Goal: Communication & Community: Share content

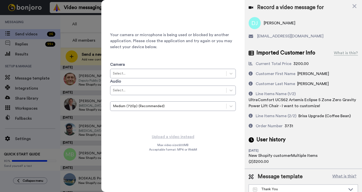
scroll to position [497, 0]
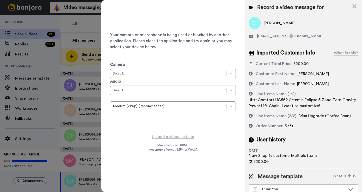
click at [184, 22] on div "Your camera or microphone is being used or blocked by another application. Plea…" at bounding box center [173, 67] width 126 height 126
click at [354, 6] on icon at bounding box center [355, 6] width 4 height 4
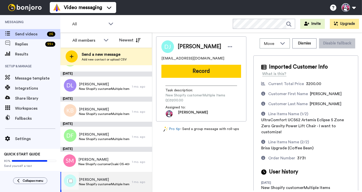
click at [89, 178] on span "Denise Johnson" at bounding box center [104, 180] width 51 height 5
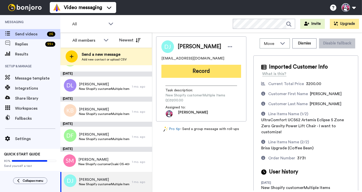
click at [187, 70] on button "Record" at bounding box center [202, 71] width 80 height 13
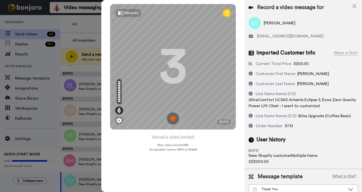
click at [170, 120] on img at bounding box center [173, 119] width 12 height 12
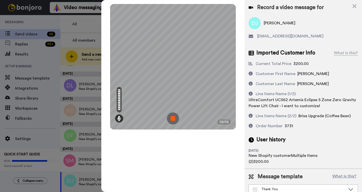
click at [175, 117] on img at bounding box center [173, 119] width 12 height 12
click at [175, 117] on div at bounding box center [173, 67] width 126 height 126
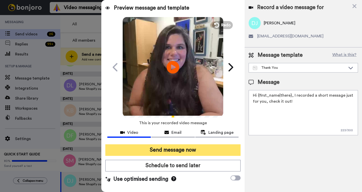
click at [152, 151] on button "Send message now" at bounding box center [172, 151] width 135 height 12
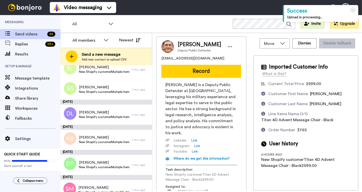
scroll to position [477, 0]
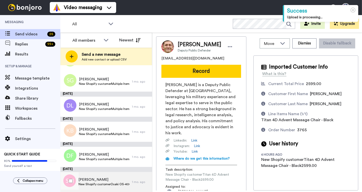
click at [96, 181] on span "[PERSON_NAME]" at bounding box center [103, 180] width 51 height 5
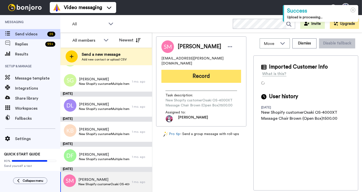
click at [193, 73] on button "Record" at bounding box center [202, 76] width 80 height 13
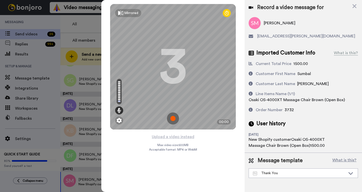
click at [171, 118] on img at bounding box center [173, 119] width 12 height 12
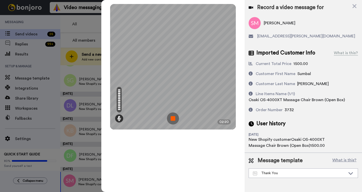
click at [173, 119] on img at bounding box center [173, 119] width 12 height 12
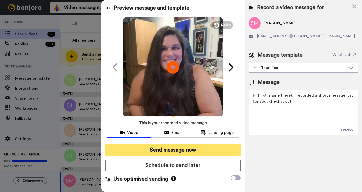
click at [167, 147] on button "Send message now" at bounding box center [172, 151] width 135 height 12
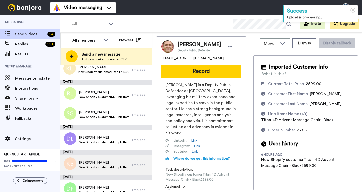
scroll to position [452, 0]
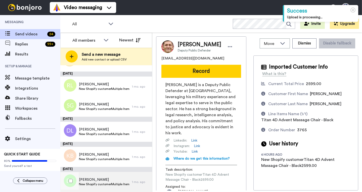
click at [96, 178] on span "David Fasold" at bounding box center [104, 180] width 51 height 5
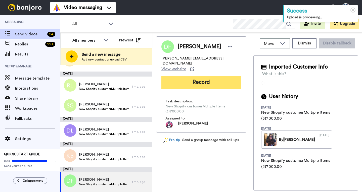
click at [205, 76] on button "Record" at bounding box center [202, 82] width 80 height 13
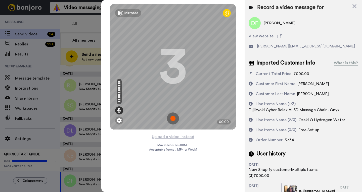
click at [171, 116] on img at bounding box center [173, 119] width 12 height 12
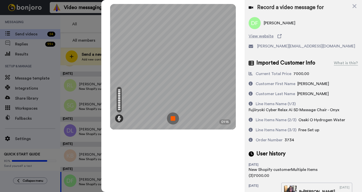
click at [178, 117] on img at bounding box center [173, 119] width 12 height 12
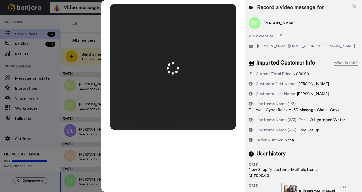
click at [178, 117] on div at bounding box center [173, 67] width 126 height 126
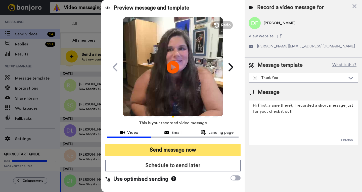
click at [158, 152] on button "Send message now" at bounding box center [172, 151] width 135 height 12
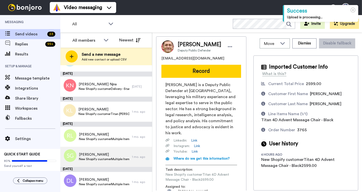
scroll to position [426, 0]
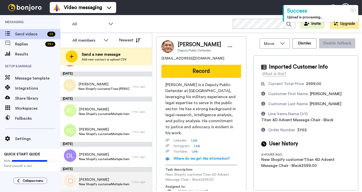
click at [100, 181] on span "[PERSON_NAME]" at bounding box center [104, 180] width 51 height 5
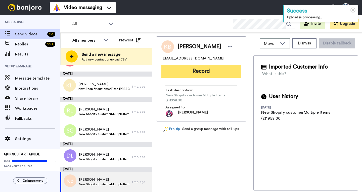
click at [194, 68] on button "Record" at bounding box center [202, 71] width 80 height 13
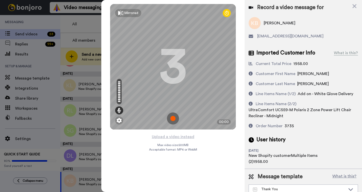
click at [174, 118] on img at bounding box center [173, 119] width 12 height 12
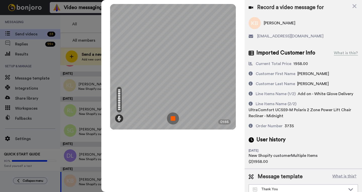
click at [174, 121] on img at bounding box center [173, 119] width 12 height 12
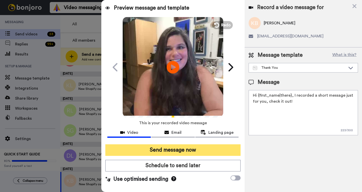
click at [164, 153] on button "Send message now" at bounding box center [172, 151] width 135 height 12
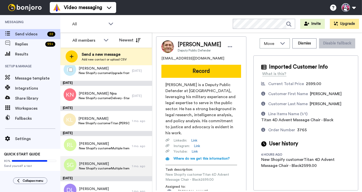
scroll to position [401, 0]
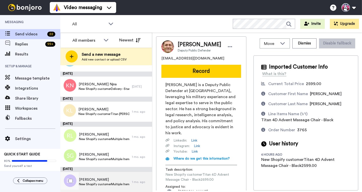
click at [103, 179] on span "DeBorah Lewis" at bounding box center [104, 180] width 51 height 5
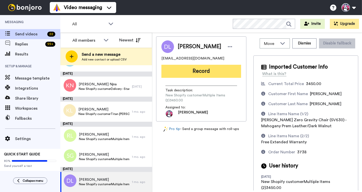
click at [178, 68] on button "Record" at bounding box center [202, 71] width 80 height 13
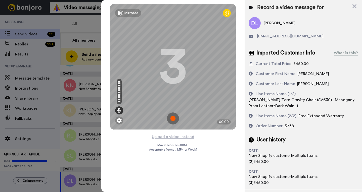
click at [174, 118] on img at bounding box center [173, 119] width 12 height 12
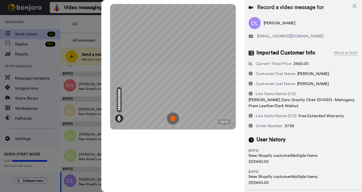
click at [175, 121] on img at bounding box center [173, 119] width 12 height 12
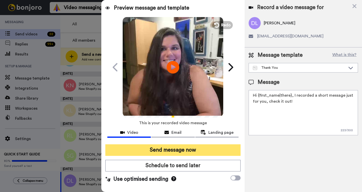
click at [149, 151] on button "Send message now" at bounding box center [172, 151] width 135 height 12
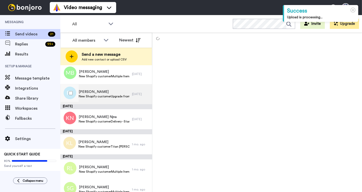
scroll to position [376, 0]
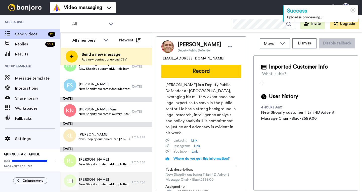
click at [105, 182] on span "Scott Gamber" at bounding box center [104, 180] width 51 height 5
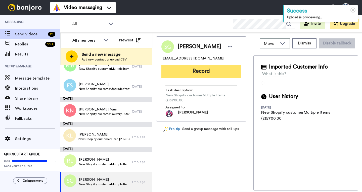
click at [198, 73] on button "Record" at bounding box center [202, 71] width 80 height 13
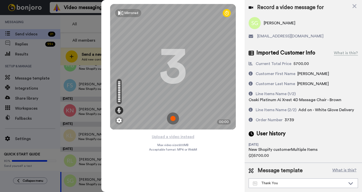
click at [174, 117] on img at bounding box center [173, 119] width 12 height 12
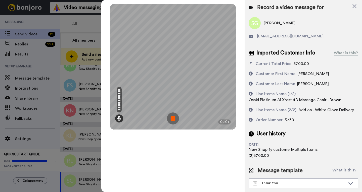
click at [176, 117] on img at bounding box center [173, 119] width 12 height 12
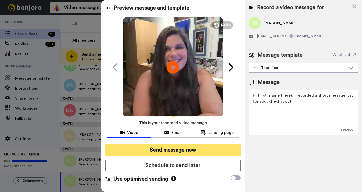
click at [168, 145] on button "Send message now" at bounding box center [172, 151] width 135 height 12
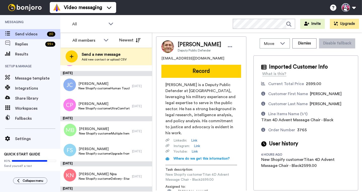
scroll to position [356, 0]
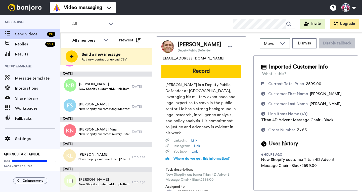
click at [93, 182] on span "[PERSON_NAME]" at bounding box center [104, 180] width 51 height 5
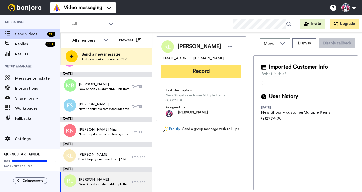
click at [193, 71] on button "Record" at bounding box center [202, 71] width 80 height 13
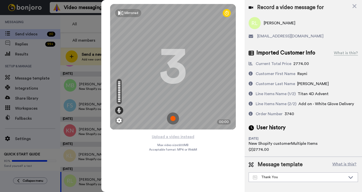
click at [173, 117] on img at bounding box center [173, 119] width 12 height 12
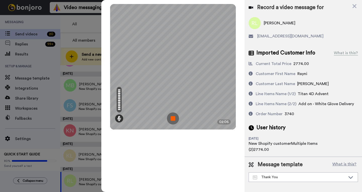
click at [174, 117] on img at bounding box center [173, 119] width 12 height 12
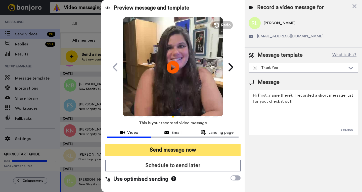
click at [183, 149] on button "Send message now" at bounding box center [172, 151] width 135 height 12
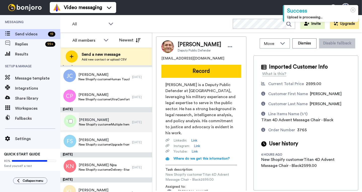
scroll to position [331, 0]
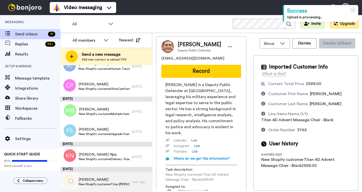
click at [98, 178] on span "Kunwoo Lee" at bounding box center [103, 180] width 51 height 5
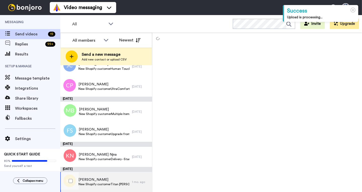
click at [98, 178] on span "Kunwoo Lee" at bounding box center [103, 180] width 51 height 5
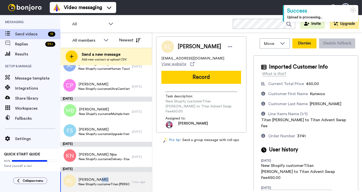
click at [298, 43] on button "Dismiss" at bounding box center [305, 43] width 24 height 10
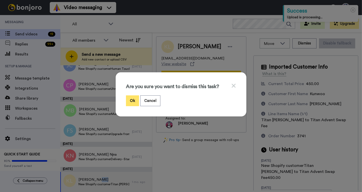
click at [129, 98] on button "Ok" at bounding box center [132, 101] width 13 height 11
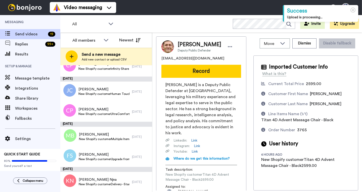
scroll to position [306, 0]
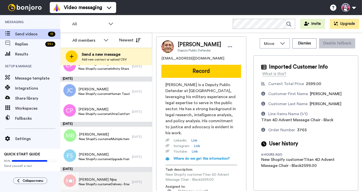
click at [99, 186] on span "New Shopify customerDelivery - Standard (14 Business Days)0.00" at bounding box center [104, 185] width 51 height 4
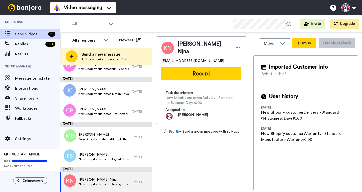
click at [298, 45] on button "Dismiss" at bounding box center [305, 43] width 24 height 10
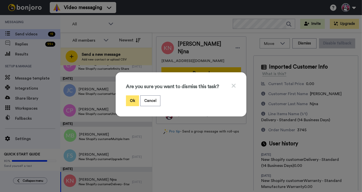
click at [129, 100] on button "Ok" at bounding box center [132, 101] width 13 height 11
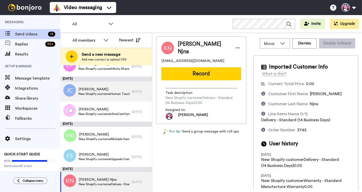
scroll to position [281, 0]
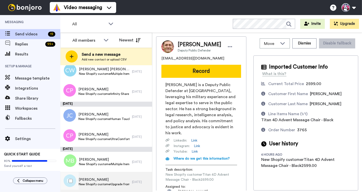
click at [93, 182] on span "Fernando Suarez" at bounding box center [104, 180] width 51 height 5
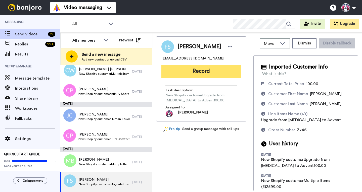
click at [217, 72] on button "Record" at bounding box center [202, 71] width 80 height 13
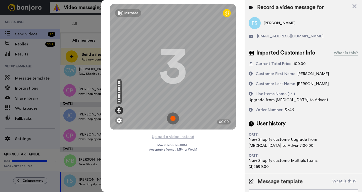
click at [173, 120] on img at bounding box center [173, 119] width 12 height 12
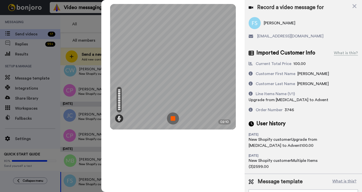
click at [173, 119] on img at bounding box center [173, 119] width 12 height 12
click at [173, 119] on div at bounding box center [173, 67] width 126 height 126
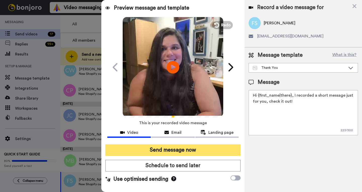
click at [159, 150] on button "Send message now" at bounding box center [172, 151] width 135 height 12
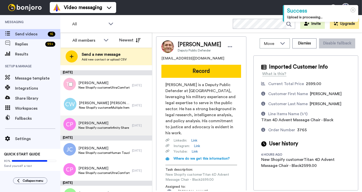
scroll to position [260, 0]
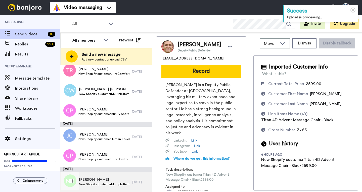
click at [99, 180] on span "[PERSON_NAME]" at bounding box center [104, 180] width 51 height 5
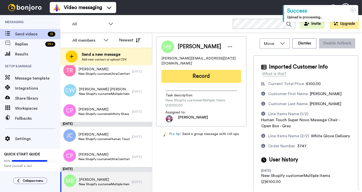
click at [205, 72] on button "Record" at bounding box center [202, 76] width 80 height 13
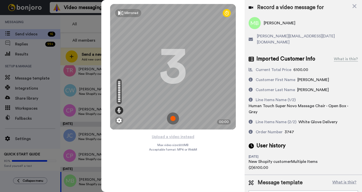
click at [176, 116] on img at bounding box center [173, 119] width 12 height 12
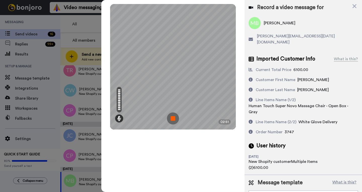
click at [173, 116] on img at bounding box center [173, 119] width 12 height 12
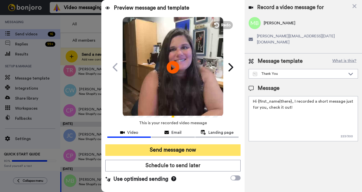
click at [162, 152] on button "Send message now" at bounding box center [172, 151] width 135 height 12
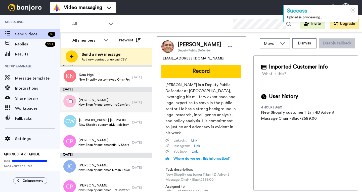
scroll to position [235, 0]
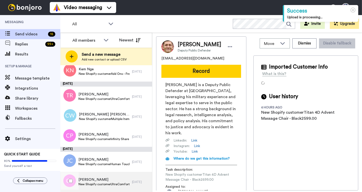
click at [93, 181] on span "[PERSON_NAME]" at bounding box center [103, 180] width 51 height 5
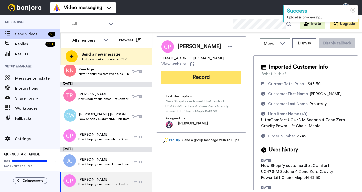
click at [189, 71] on button "Record" at bounding box center [202, 77] width 80 height 13
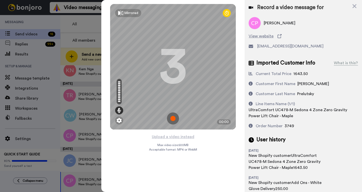
click at [172, 118] on img at bounding box center [173, 119] width 12 height 12
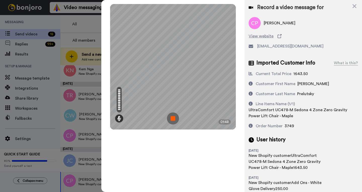
click at [175, 116] on img at bounding box center [173, 119] width 12 height 12
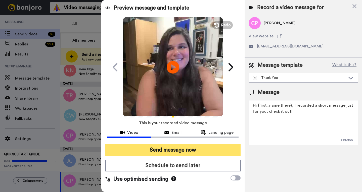
click at [166, 146] on button "Send message now" at bounding box center [172, 151] width 135 height 12
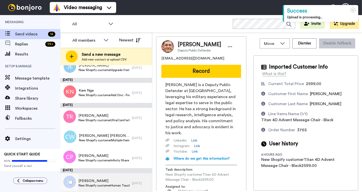
scroll to position [215, 0]
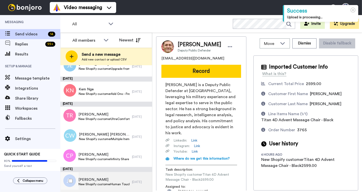
click at [100, 187] on div "Jeffrey Cohen New Shopify customerHuman Touch Reflex SOL Plus Foot and Calf Mas…" at bounding box center [103, 183] width 51 height 10
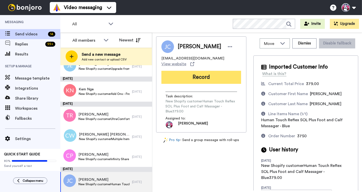
click at [182, 76] on button "Record" at bounding box center [202, 77] width 80 height 13
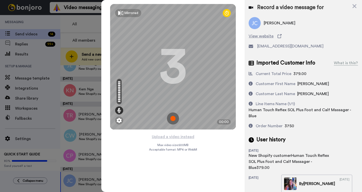
click at [173, 119] on img at bounding box center [173, 119] width 12 height 12
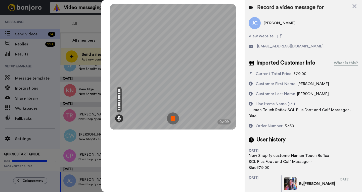
click at [174, 115] on img at bounding box center [173, 119] width 12 height 12
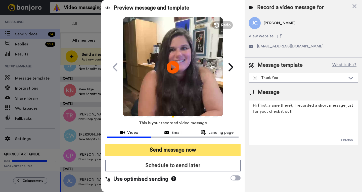
click at [157, 153] on button "Send message now" at bounding box center [172, 151] width 135 height 12
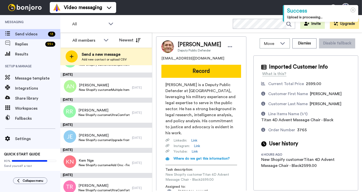
scroll to position [190, 0]
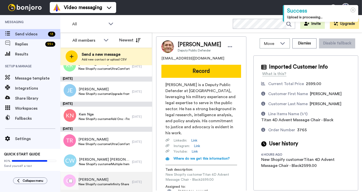
click at [102, 180] on span "[PERSON_NAME]" at bounding box center [103, 180] width 51 height 5
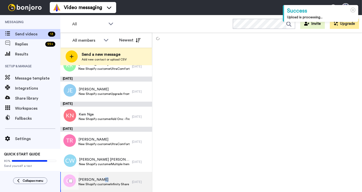
click at [102, 180] on span "[PERSON_NAME]" at bounding box center [103, 180] width 51 height 5
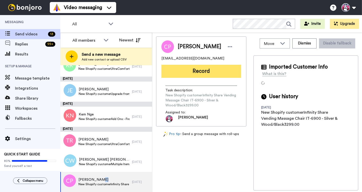
click at [182, 72] on button "Record" at bounding box center [202, 71] width 80 height 13
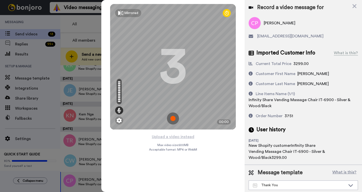
click at [176, 120] on img at bounding box center [173, 119] width 12 height 12
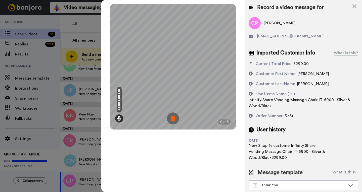
click at [172, 117] on img at bounding box center [173, 119] width 12 height 12
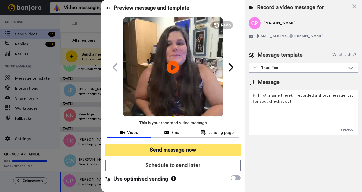
click at [164, 150] on button "Send message now" at bounding box center [172, 151] width 135 height 12
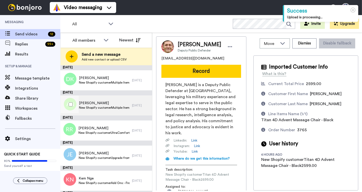
scroll to position [170, 0]
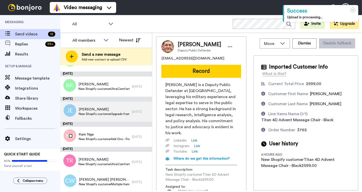
scroll to position [152, 0]
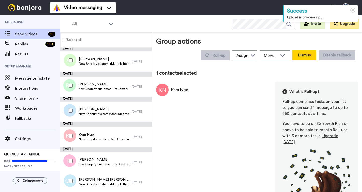
click at [299, 57] on button "Dismiss" at bounding box center [305, 56] width 24 height 10
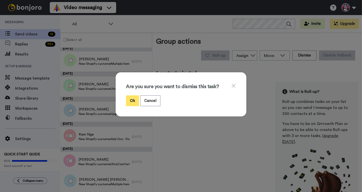
click at [131, 99] on button "Ok" at bounding box center [132, 101] width 13 height 11
